Goal: Information Seeking & Learning: Get advice/opinions

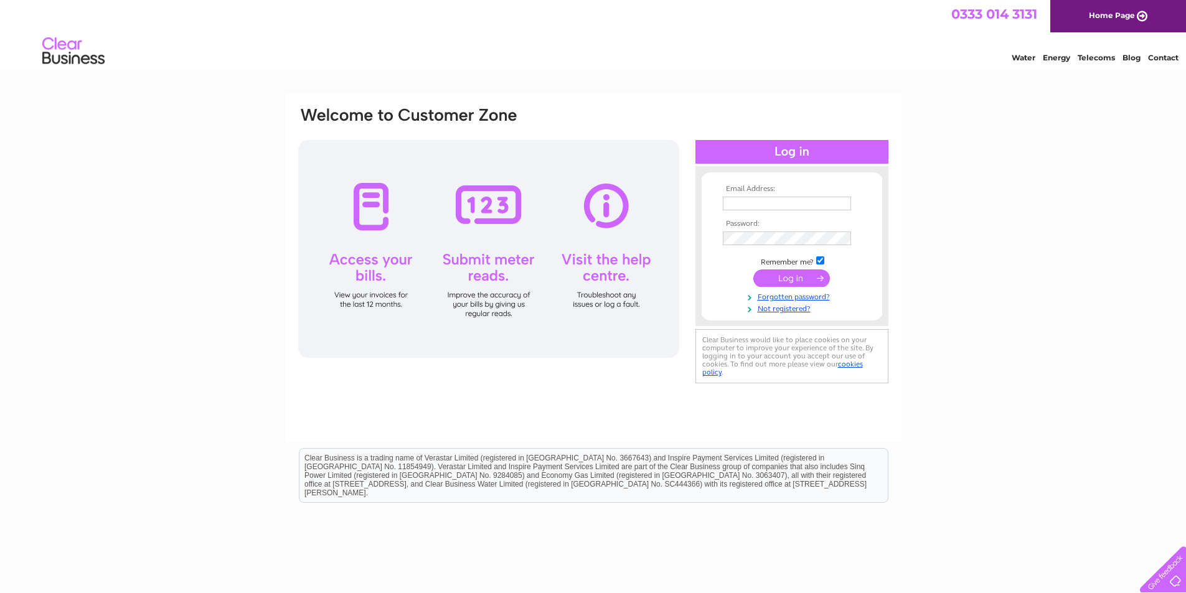
type input "[EMAIL_ADDRESS][DOMAIN_NAME]"
click at [803, 284] on input "submit" at bounding box center [792, 278] width 77 height 17
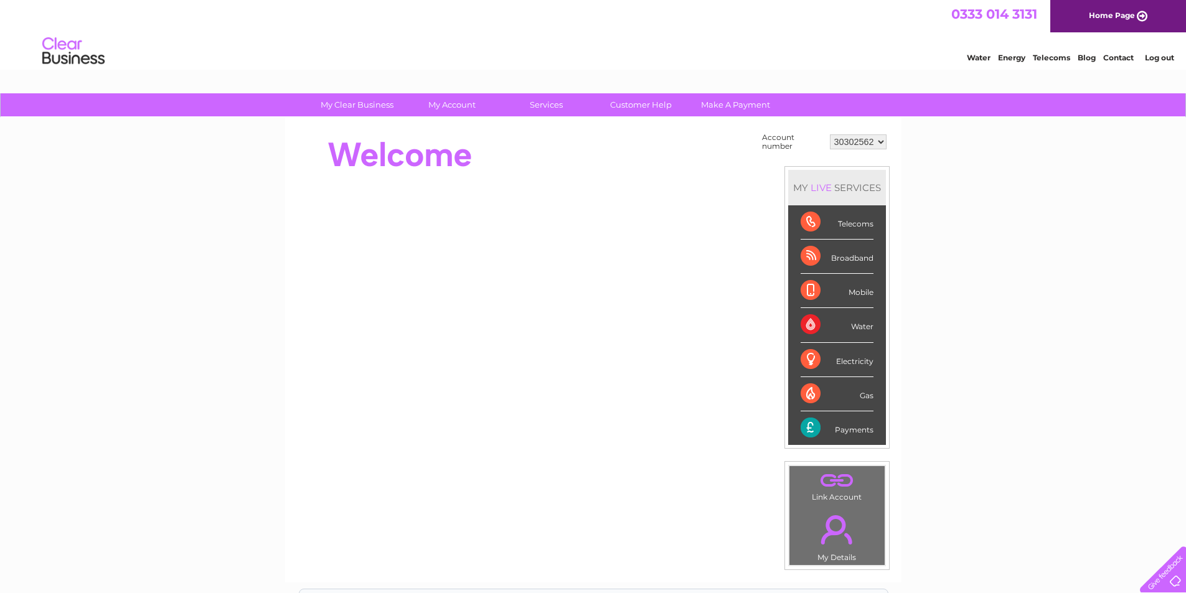
click at [881, 139] on select "30302562" at bounding box center [858, 142] width 57 height 15
click at [641, 105] on link "Customer Help" at bounding box center [641, 104] width 103 height 23
